Goal: Book appointment/travel/reservation

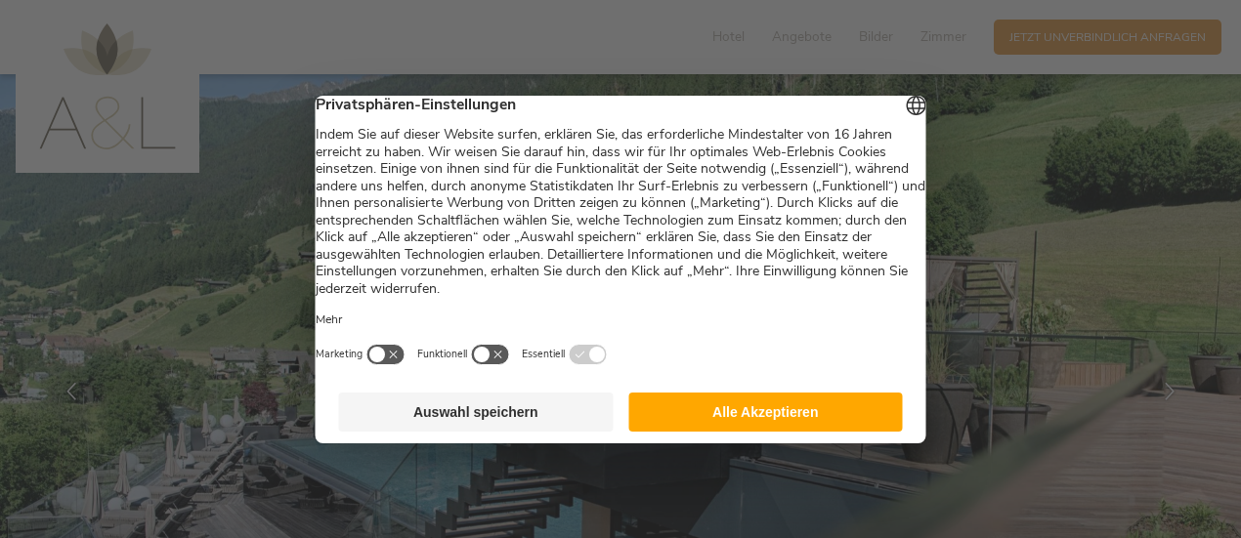
click at [778, 419] on button "Alle Akzeptieren" at bounding box center [765, 412] width 275 height 39
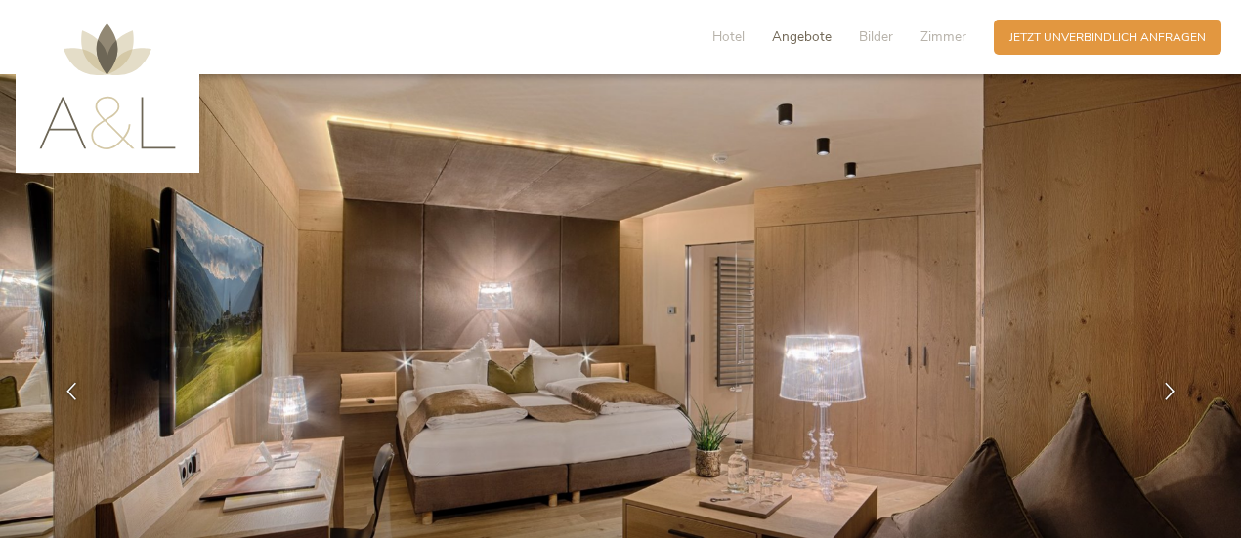
click at [784, 34] on span "Angebote" at bounding box center [802, 36] width 60 height 19
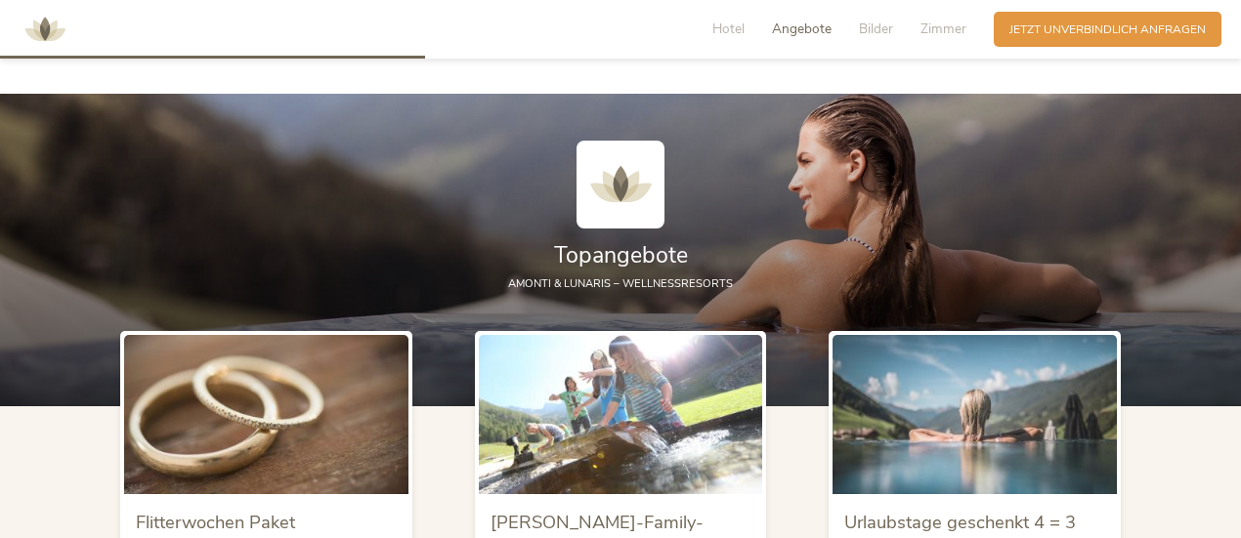
scroll to position [1729, 0]
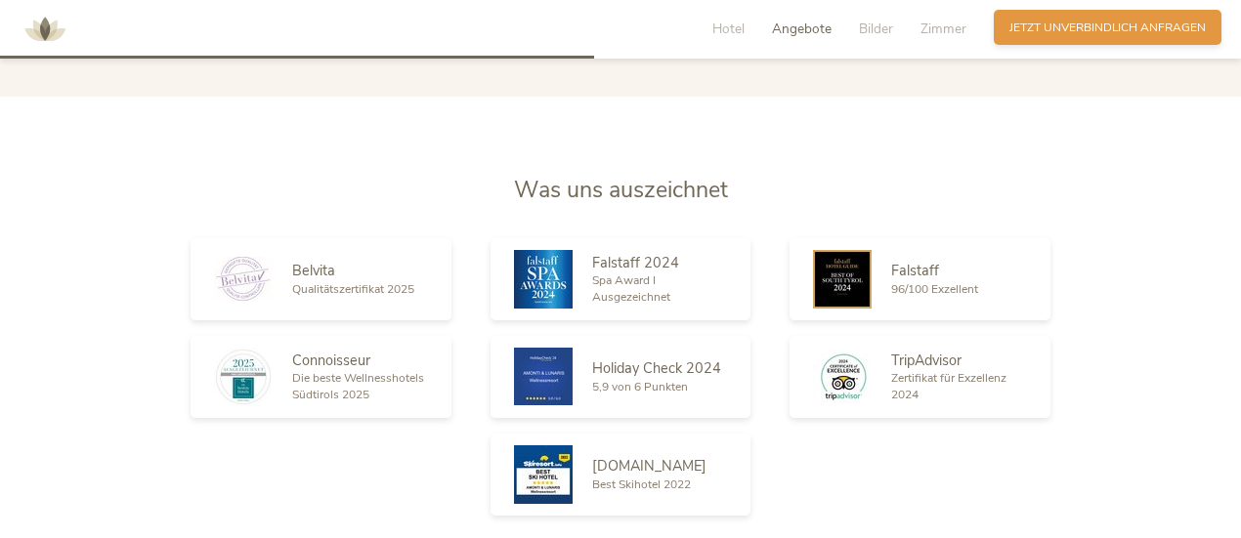
click at [1139, 28] on span "Jetzt unverbindlich anfragen" at bounding box center [1107, 28] width 196 height 17
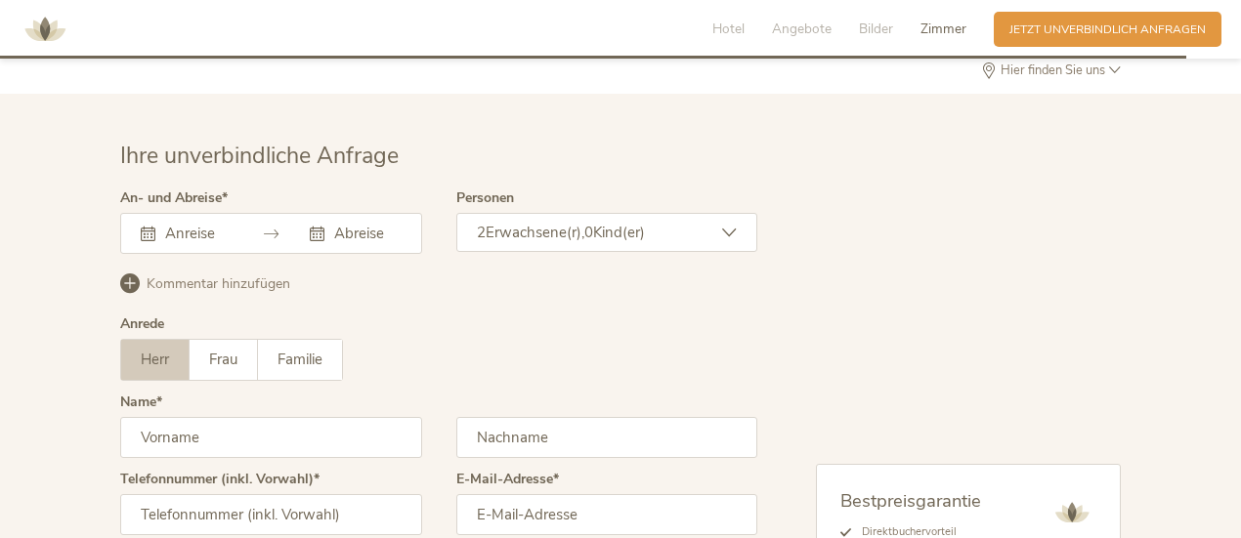
scroll to position [4822, 0]
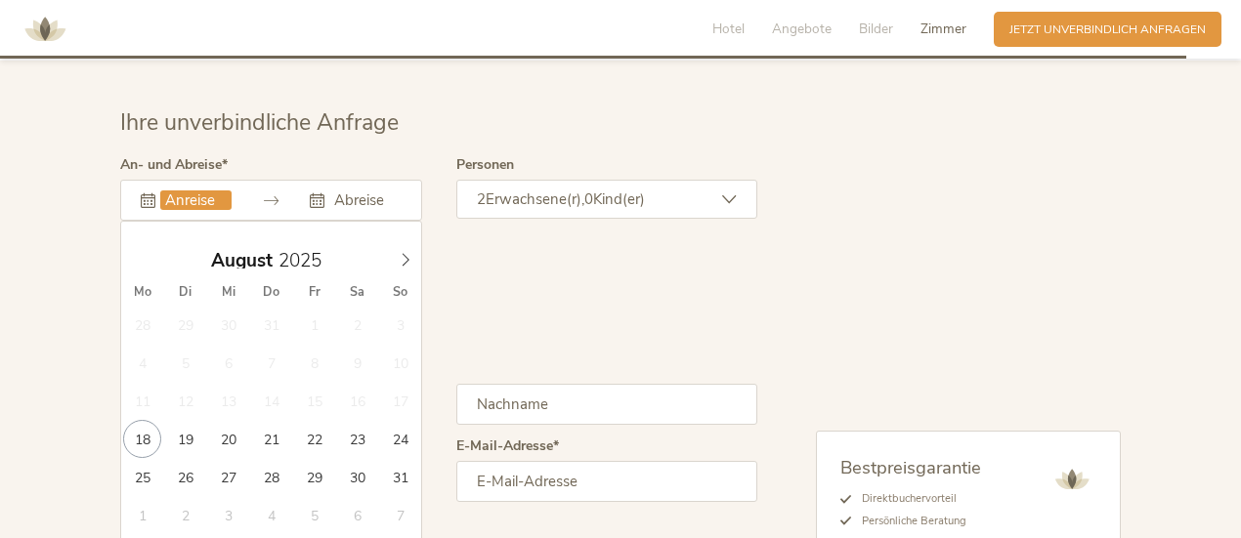
click at [204, 191] on input "text" at bounding box center [195, 201] width 71 height 20
drag, startPoint x: 399, startPoint y: 230, endPoint x: 377, endPoint y: 259, distance: 36.3
click at [399, 253] on icon at bounding box center [406, 260] width 14 height 14
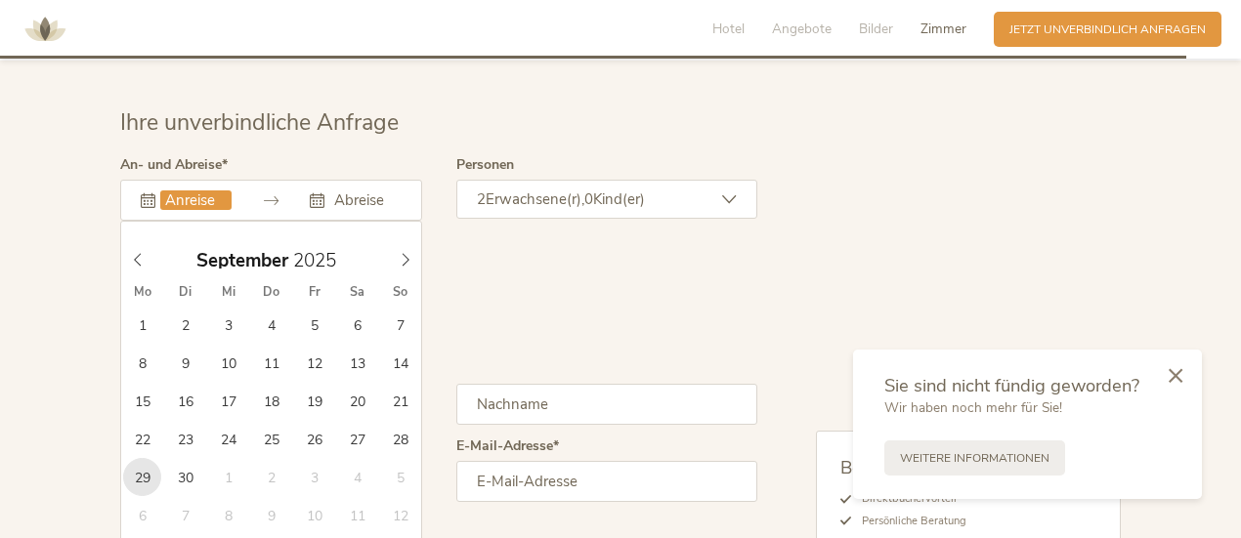
type input "29.09.2025"
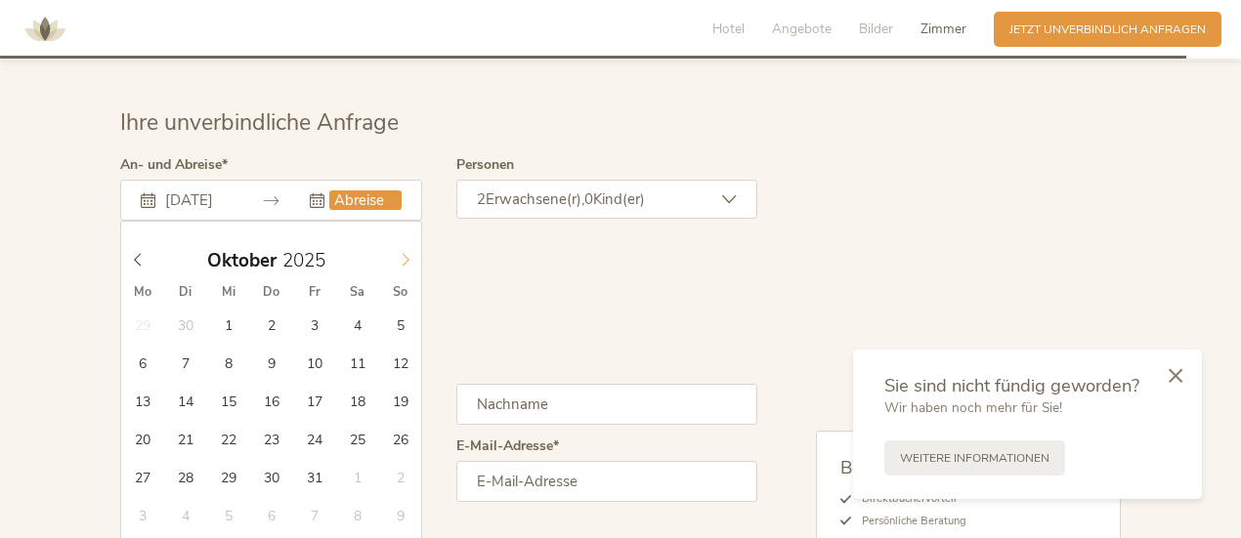
click at [404, 253] on icon at bounding box center [406, 260] width 14 height 14
type input "05.10.2025"
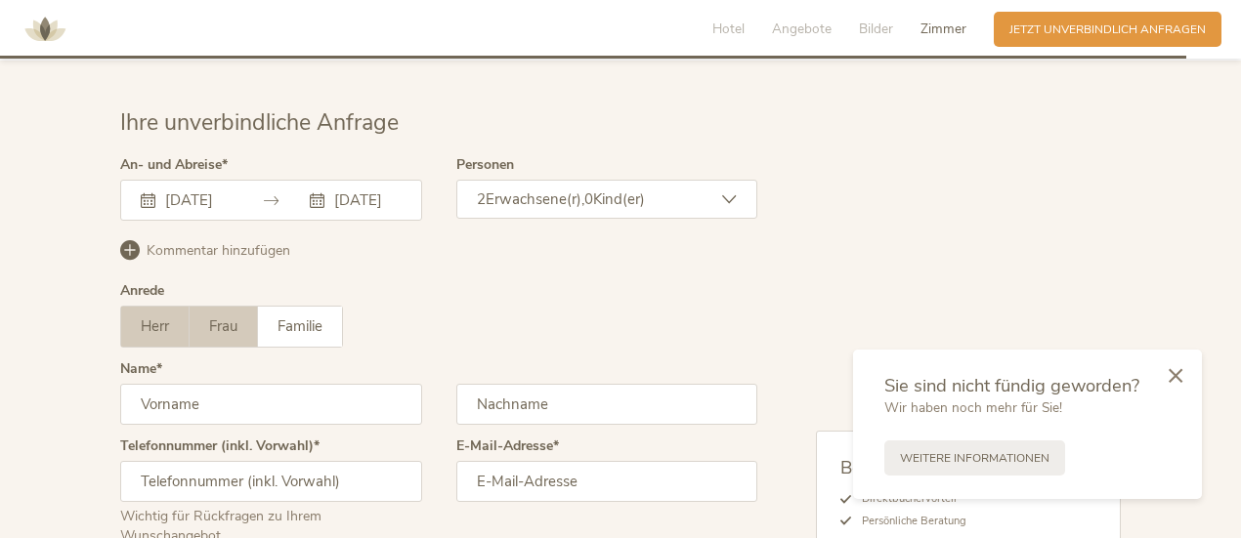
scroll to position [0, 0]
click at [218, 317] on span "Frau" at bounding box center [223, 327] width 28 height 20
drag, startPoint x: 238, startPoint y: 382, endPoint x: 245, endPoint y: 367, distance: 16.2
click at [238, 384] on input "text" at bounding box center [271, 404] width 302 height 41
type input "Jenny"
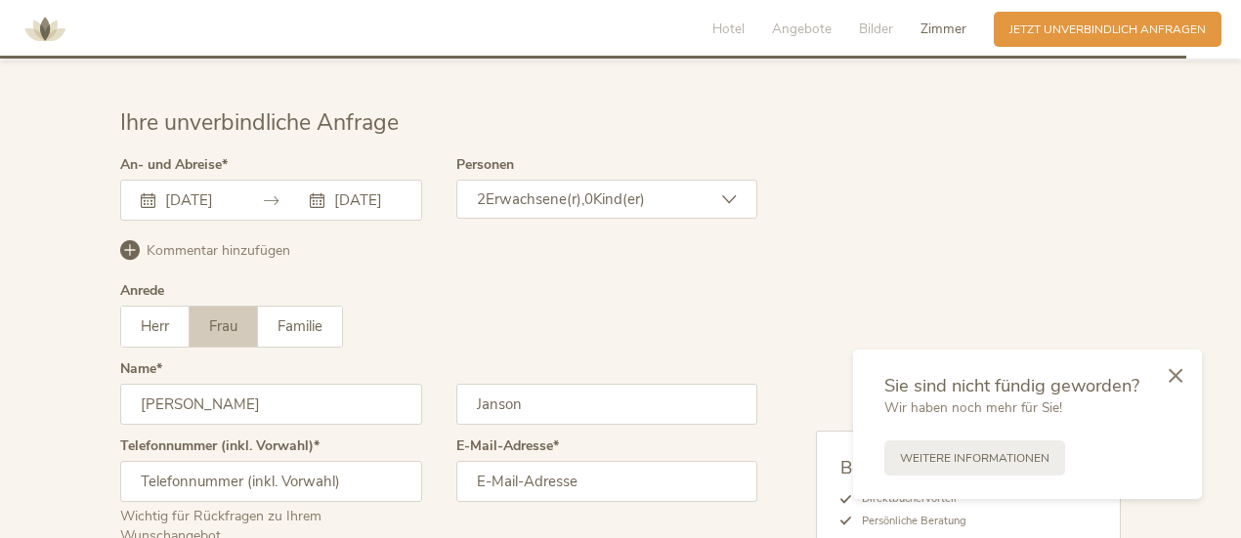
type input "Janson"
type input "01736128258"
click at [561, 465] on input "email" at bounding box center [607, 481] width 302 height 41
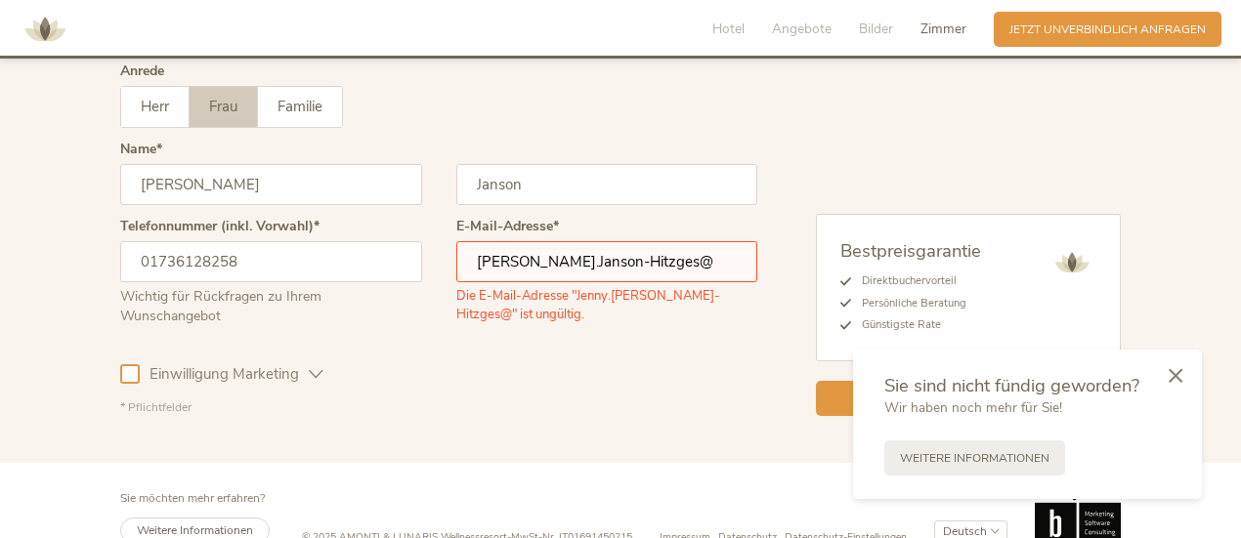
click at [706, 241] on input "Jenny.Janson-Hitzges@" at bounding box center [607, 261] width 302 height 41
type input "Jenny.Janson-Hitzges@web.de"
click at [1184, 372] on div at bounding box center [1175, 375] width 53 height 55
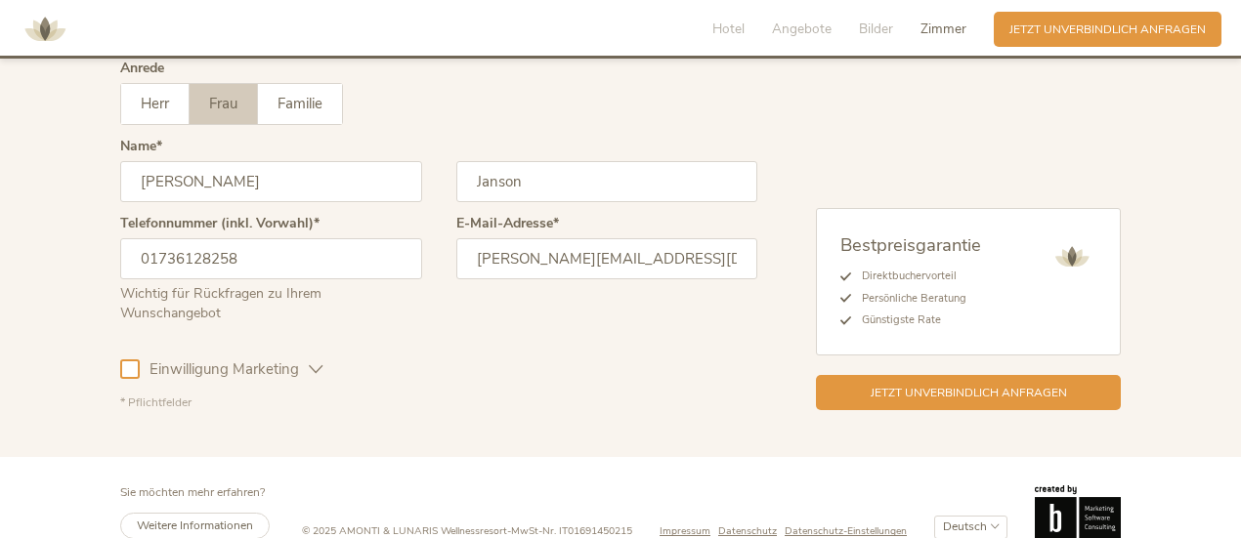
scroll to position [5042, 0]
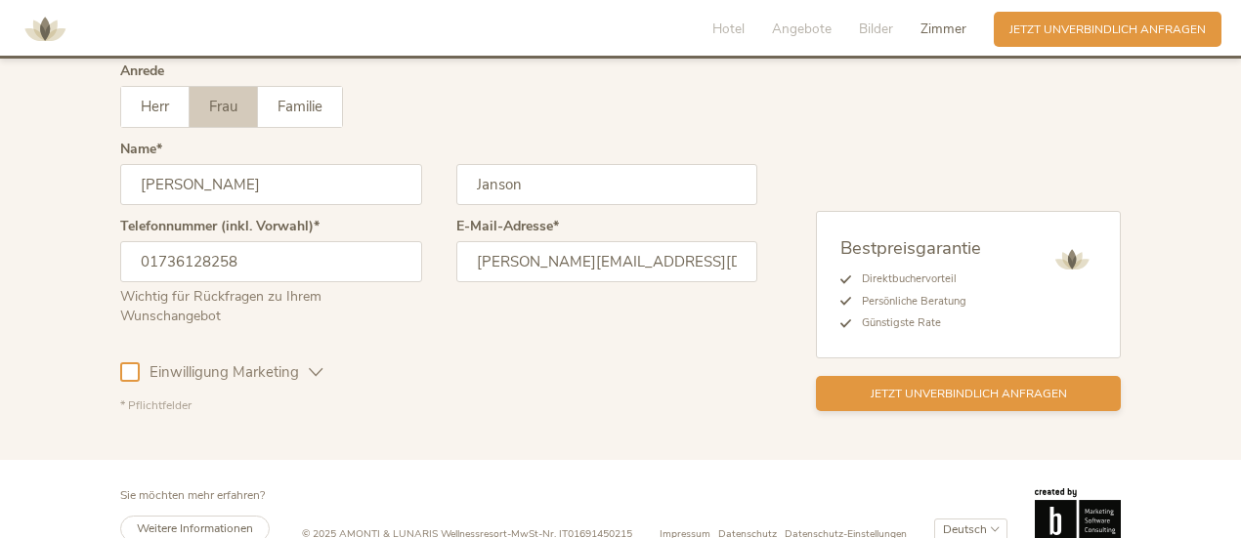
click at [1002, 386] on span "Jetzt unverbindlich anfragen" at bounding box center [968, 394] width 196 height 17
